Goal: Information Seeking & Learning: Learn about a topic

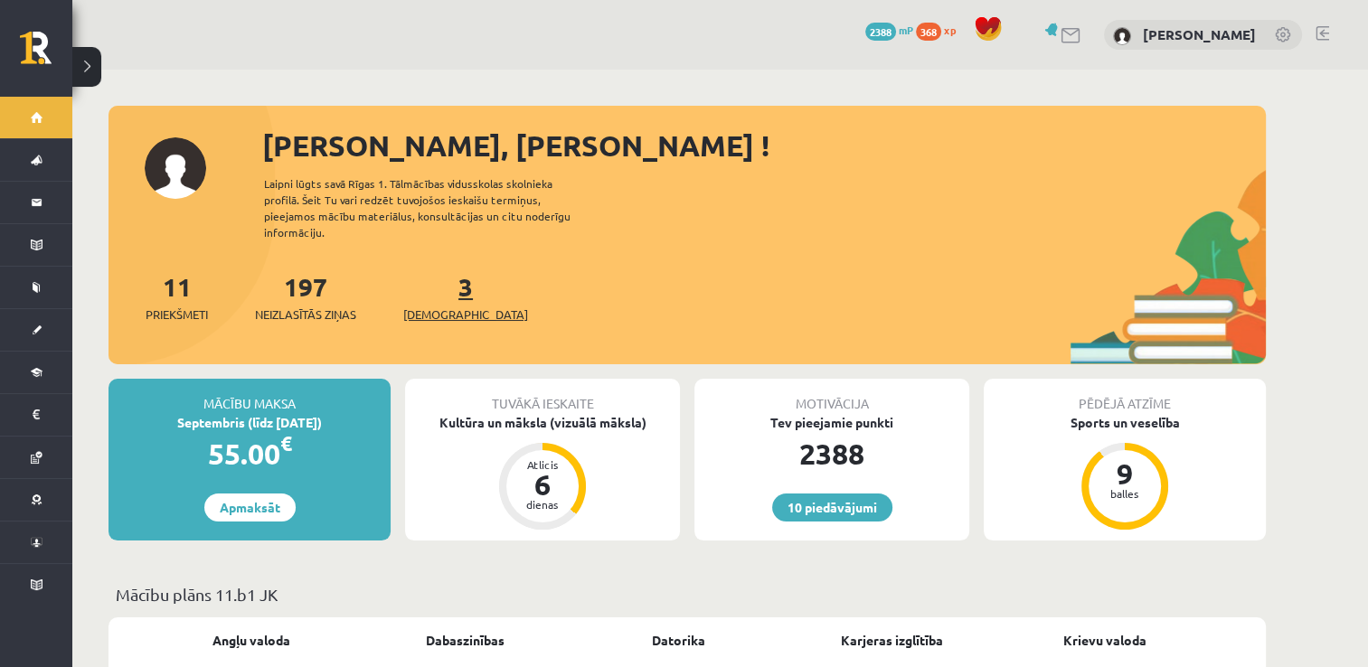
click at [438, 282] on link "3 Ieskaites" at bounding box center [465, 296] width 125 height 53
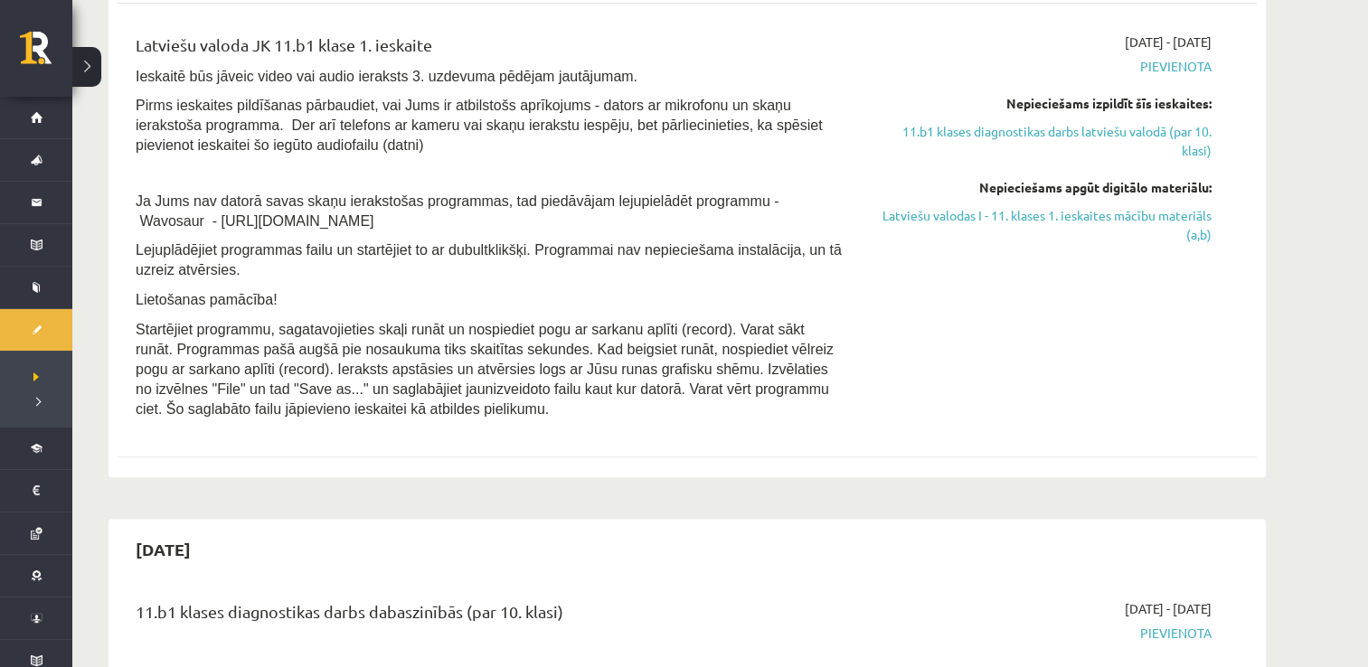
scroll to position [644, 0]
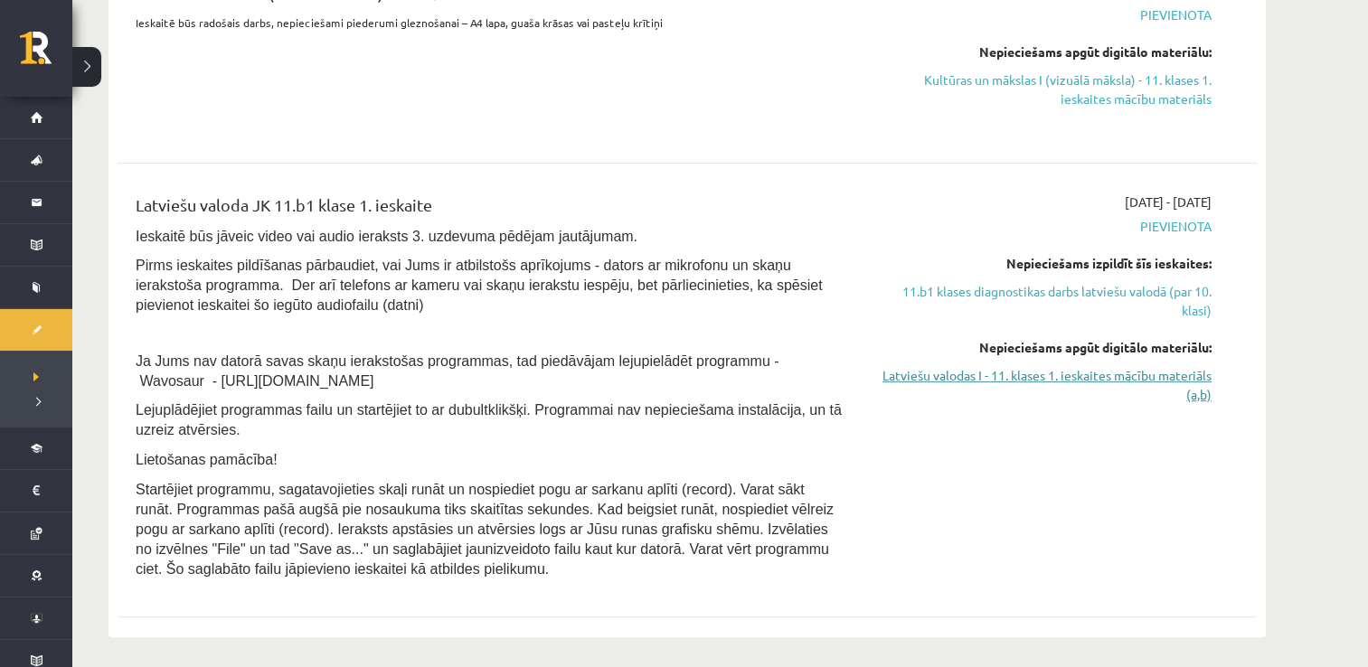
click at [1013, 392] on link "Latviešu valodas I - 11. klases 1. ieskaites mācību materiāls (a,b)" at bounding box center [1041, 385] width 341 height 38
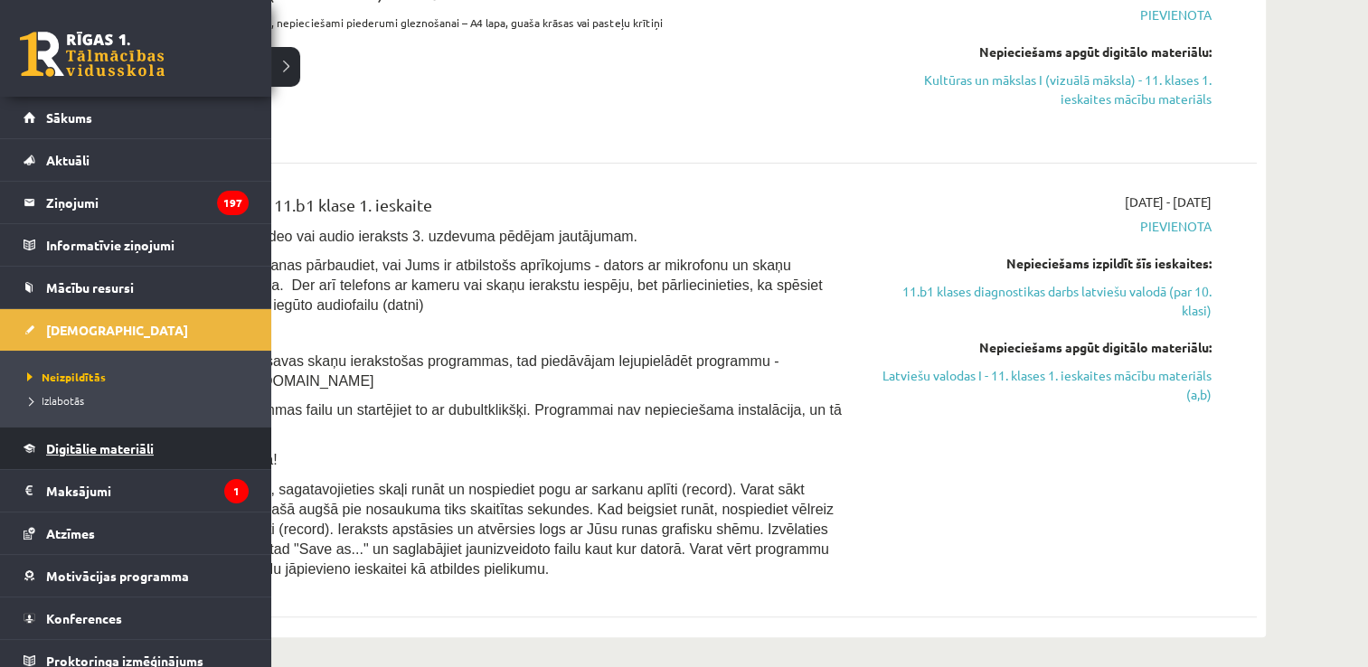
click at [87, 436] on link "Digitālie materiāli" at bounding box center [136, 449] width 225 height 42
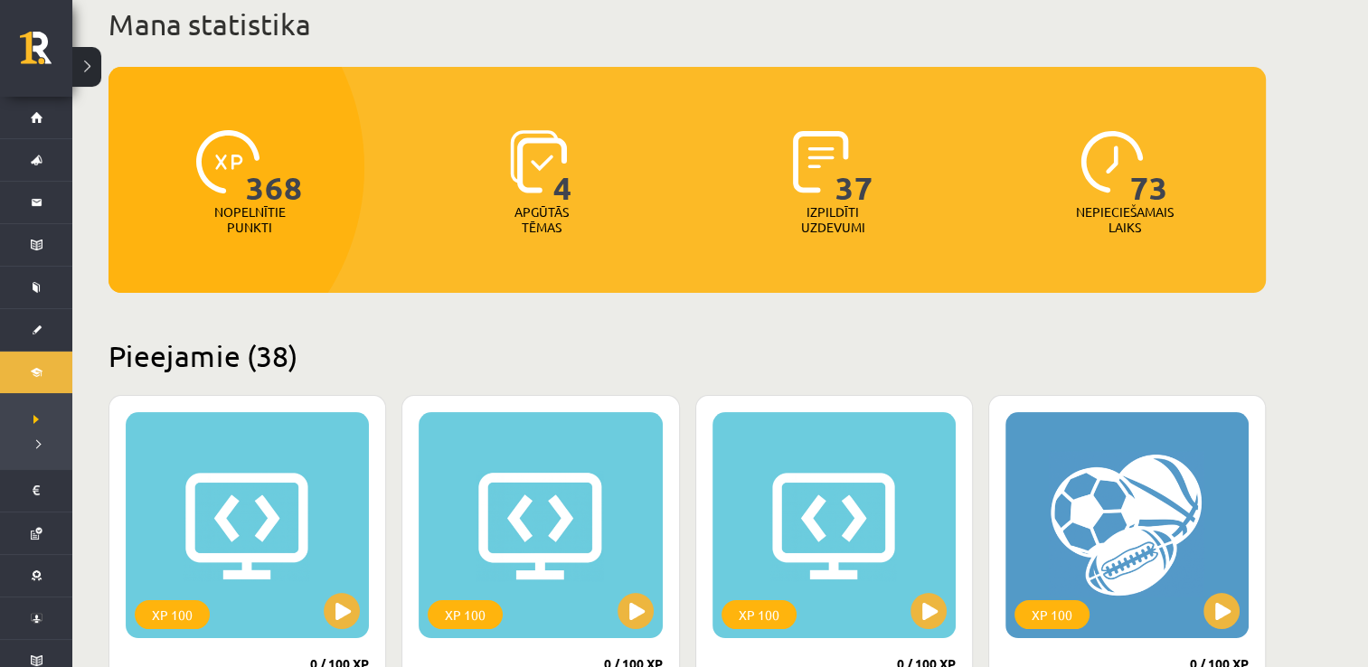
scroll to position [1, 0]
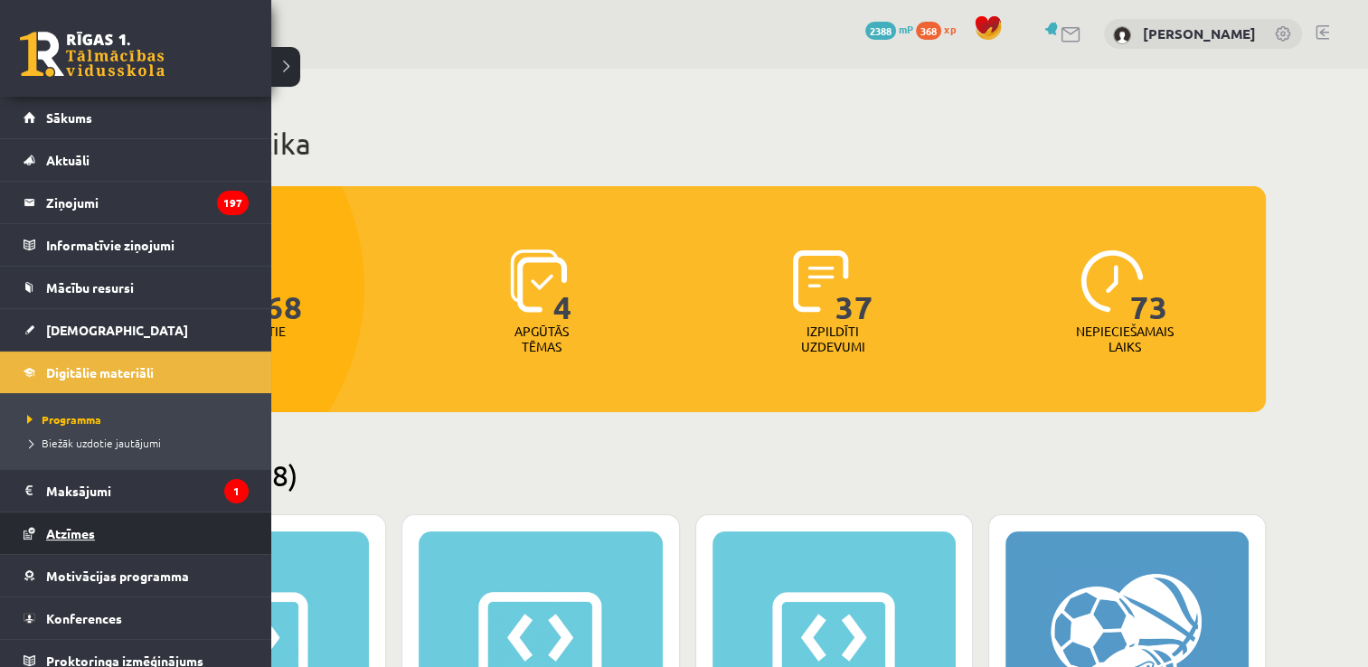
click at [57, 534] on span "Atzīmes" at bounding box center [70, 533] width 49 height 16
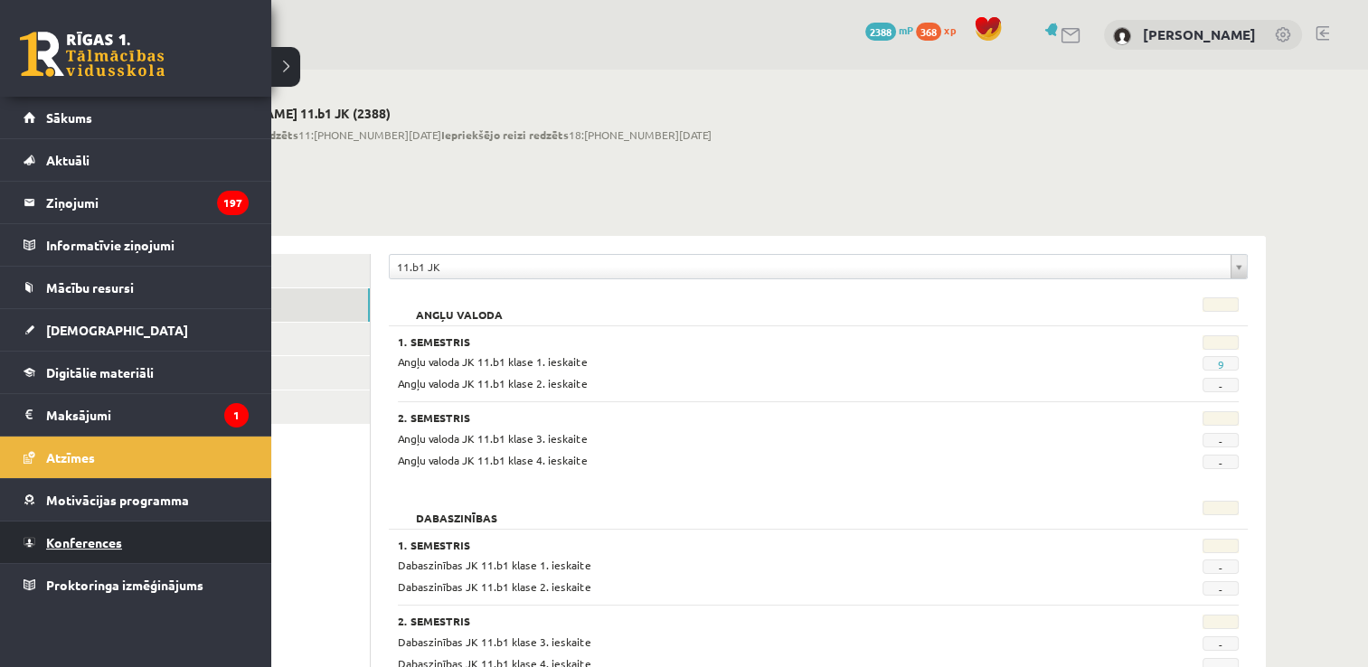
click at [90, 530] on link "Konferences" at bounding box center [136, 543] width 225 height 42
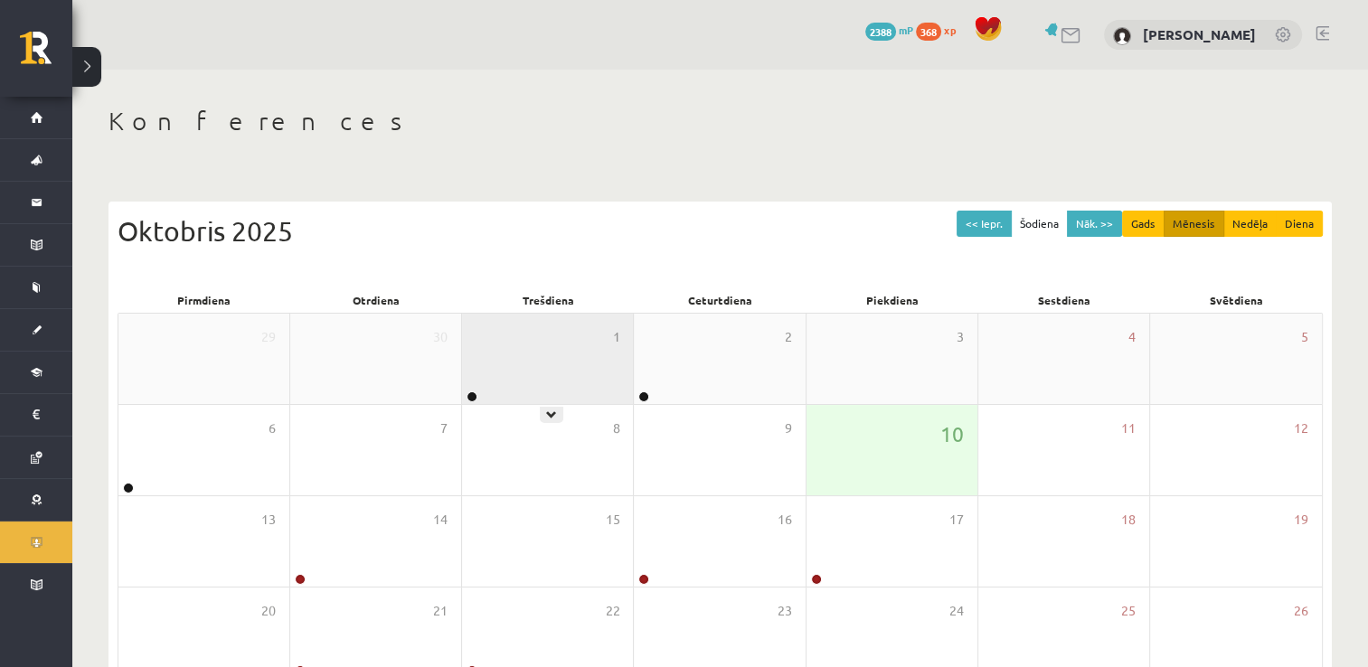
click at [535, 354] on div "1" at bounding box center [547, 359] width 171 height 90
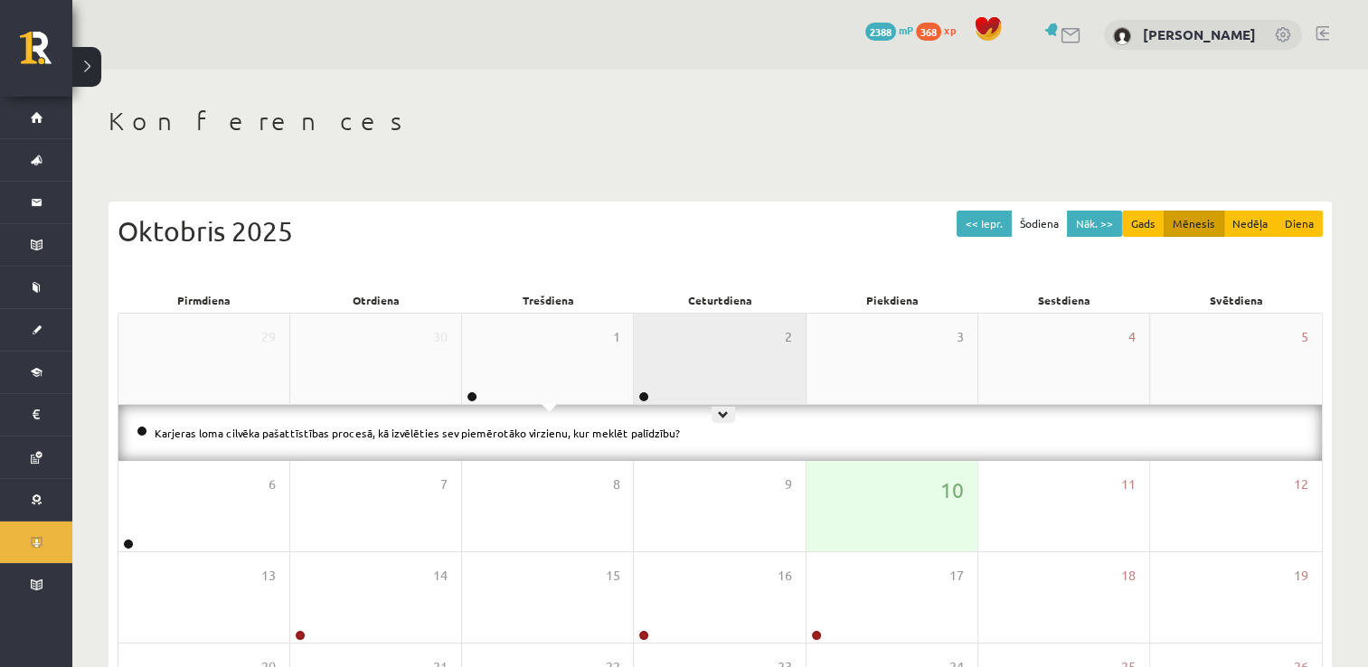
click at [688, 334] on div "2" at bounding box center [719, 359] width 171 height 90
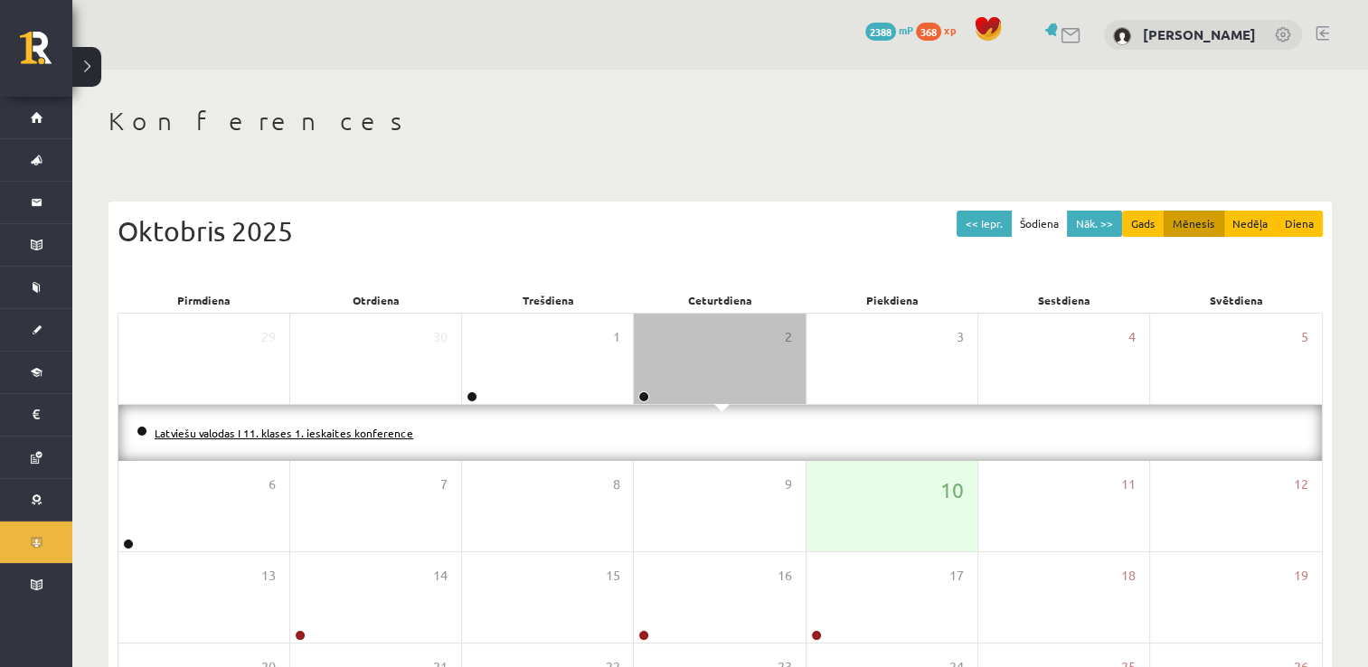
click at [357, 435] on link "Latviešu valodas I 11. klases 1. ieskaites konference" at bounding box center [284, 433] width 259 height 14
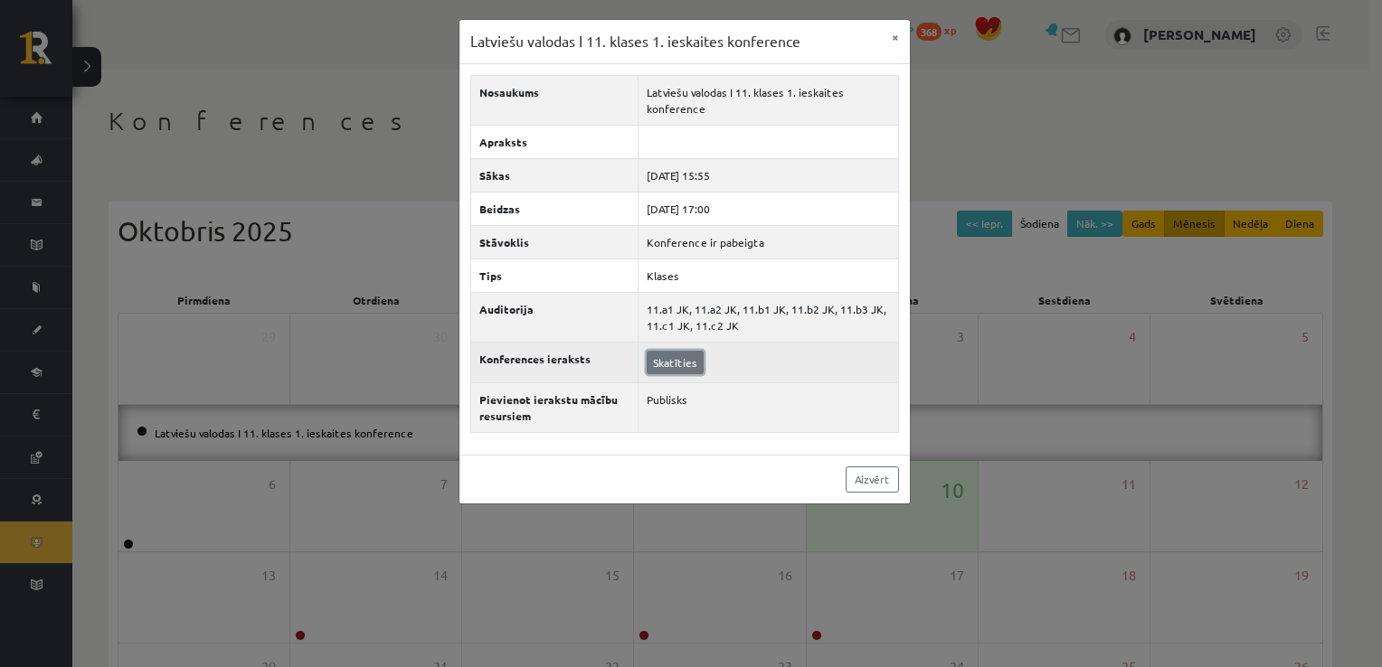
click at [677, 358] on link "Skatīties" at bounding box center [675, 363] width 57 height 24
